Goal: Navigation & Orientation: Find specific page/section

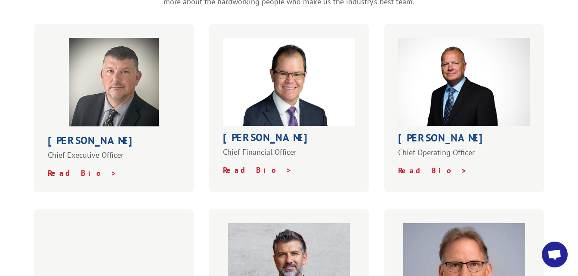
scroll to position [292, 0]
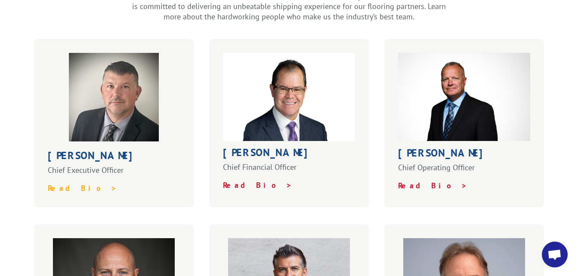
click at [77, 183] on strong "Read Bio >" at bounding box center [82, 188] width 69 height 10
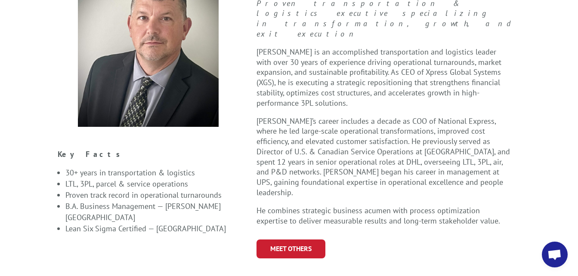
scroll to position [283, 0]
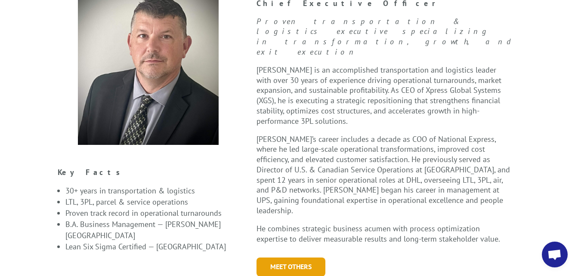
click at [287, 258] on link "Meet Others" at bounding box center [290, 267] width 69 height 18
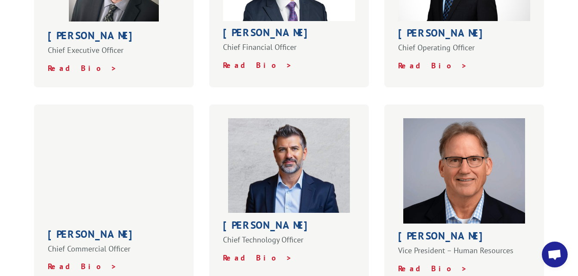
scroll to position [421, 0]
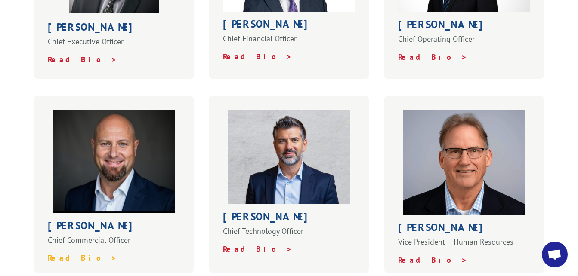
click at [65, 253] on strong "Read Bio >" at bounding box center [82, 258] width 69 height 10
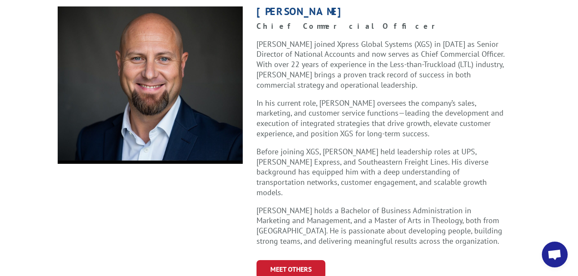
scroll to position [267, 0]
